Goal: Task Accomplishment & Management: Manage account settings

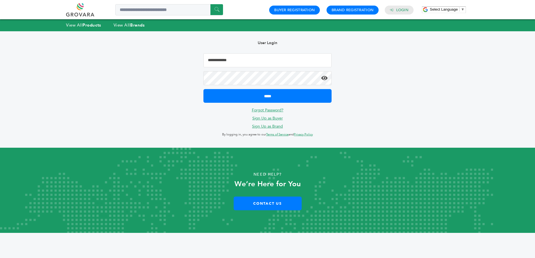
click at [232, 62] on input "Email Address" at bounding box center [267, 60] width 128 height 14
type input "**********"
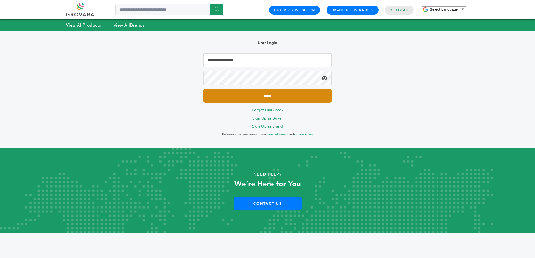
click at [261, 101] on input "*****" at bounding box center [267, 96] width 128 height 14
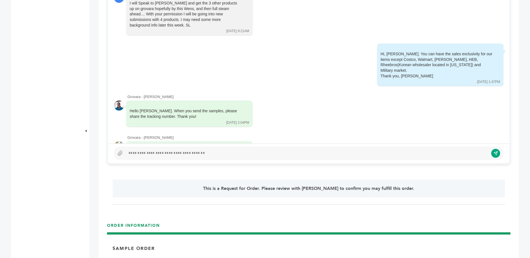
scroll to position [315, 0]
